Goal: Transaction & Acquisition: Book appointment/travel/reservation

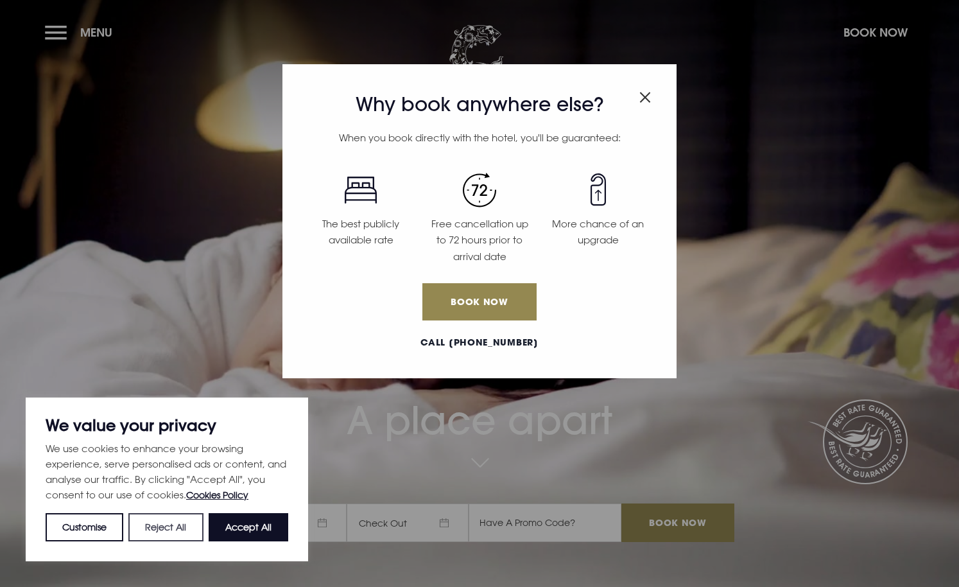
click at [155, 533] on button "Reject All" at bounding box center [165, 527] width 74 height 28
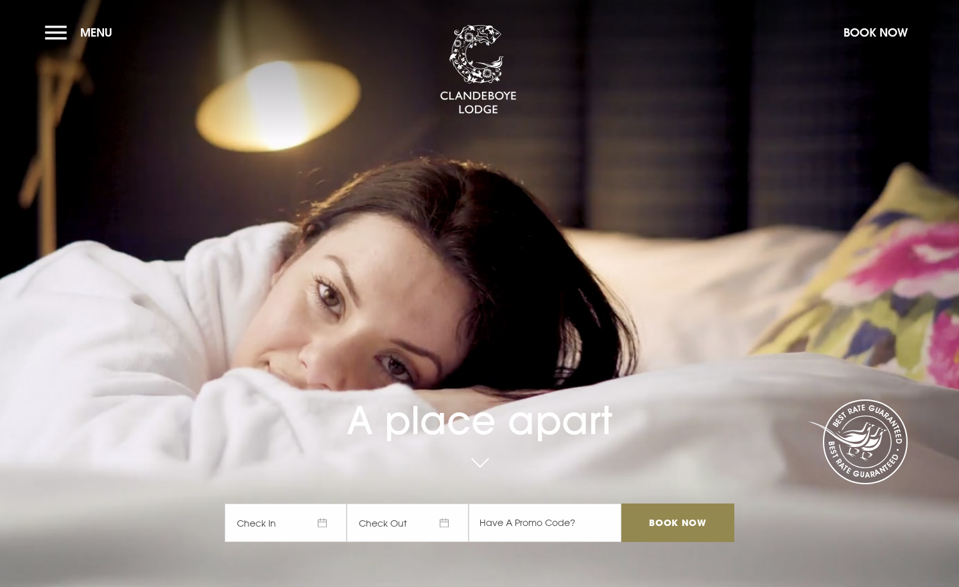
click at [329, 521] on span "Check In" at bounding box center [286, 522] width 122 height 39
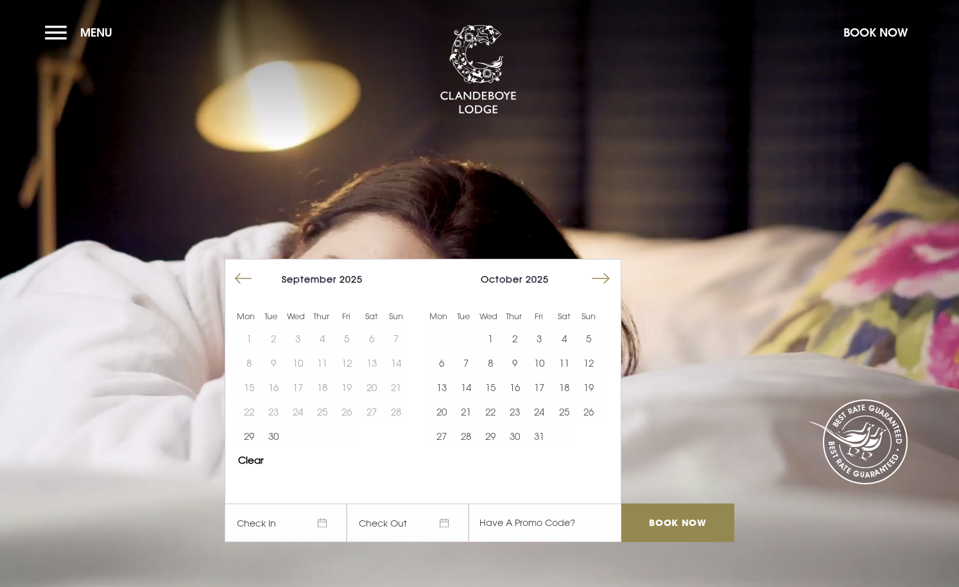
click at [596, 277] on button "Move forward to switch to the next month." at bounding box center [601, 278] width 24 height 24
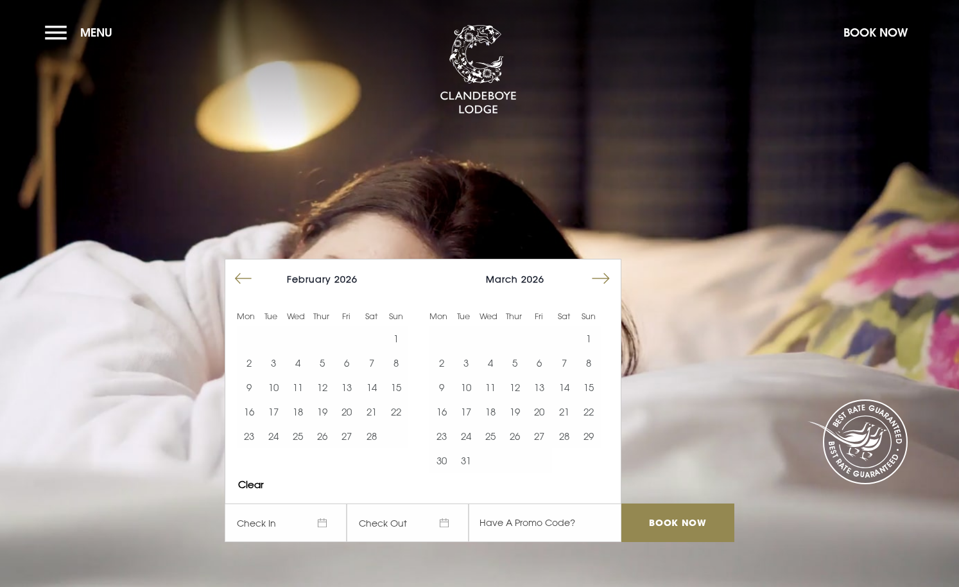
click at [596, 277] on button "Move forward to switch to the next month." at bounding box center [601, 278] width 24 height 24
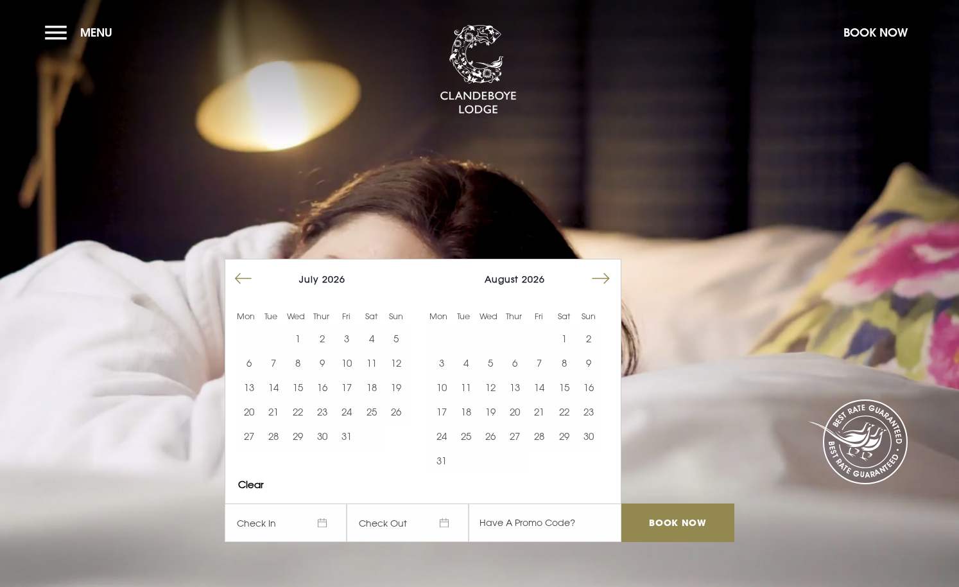
click at [596, 277] on button "Move forward to switch to the next month." at bounding box center [601, 278] width 24 height 24
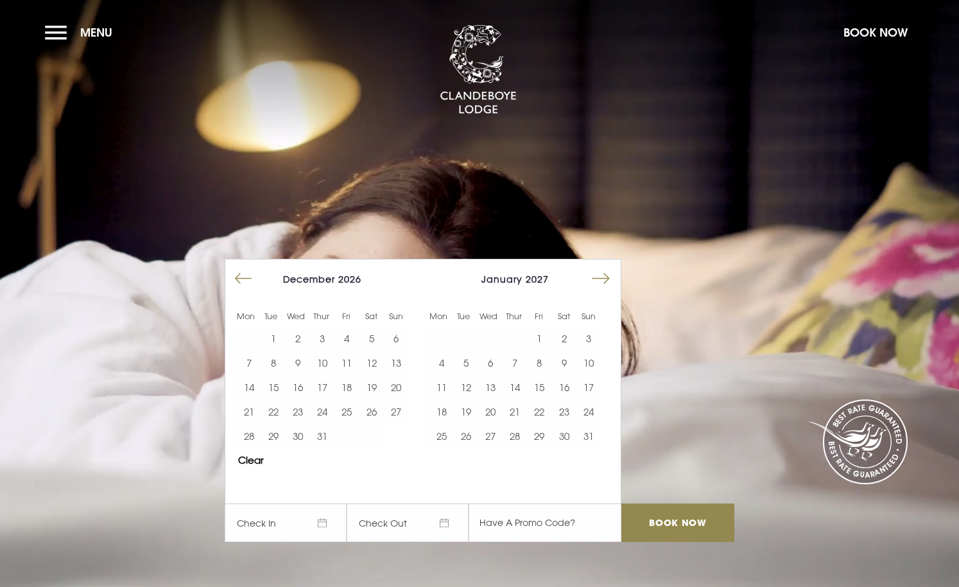
click at [596, 277] on button "Move forward to switch to the next month." at bounding box center [601, 278] width 24 height 24
click at [566, 363] on button "8" at bounding box center [564, 362] width 24 height 24
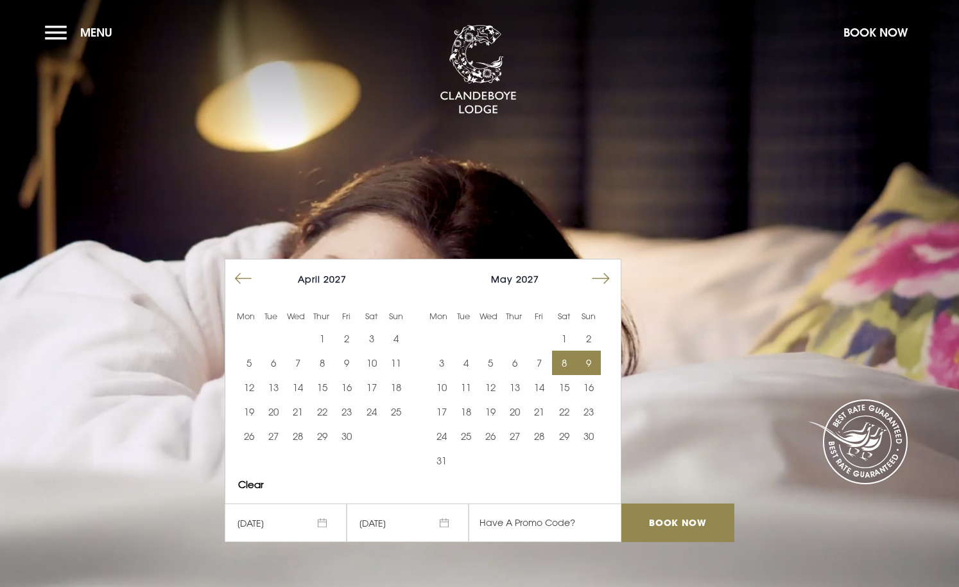
click at [594, 363] on button "9" at bounding box center [588, 362] width 24 height 24
click at [666, 521] on input "Book Now" at bounding box center [677, 522] width 113 height 39
